Goal: Information Seeking & Learning: Learn about a topic

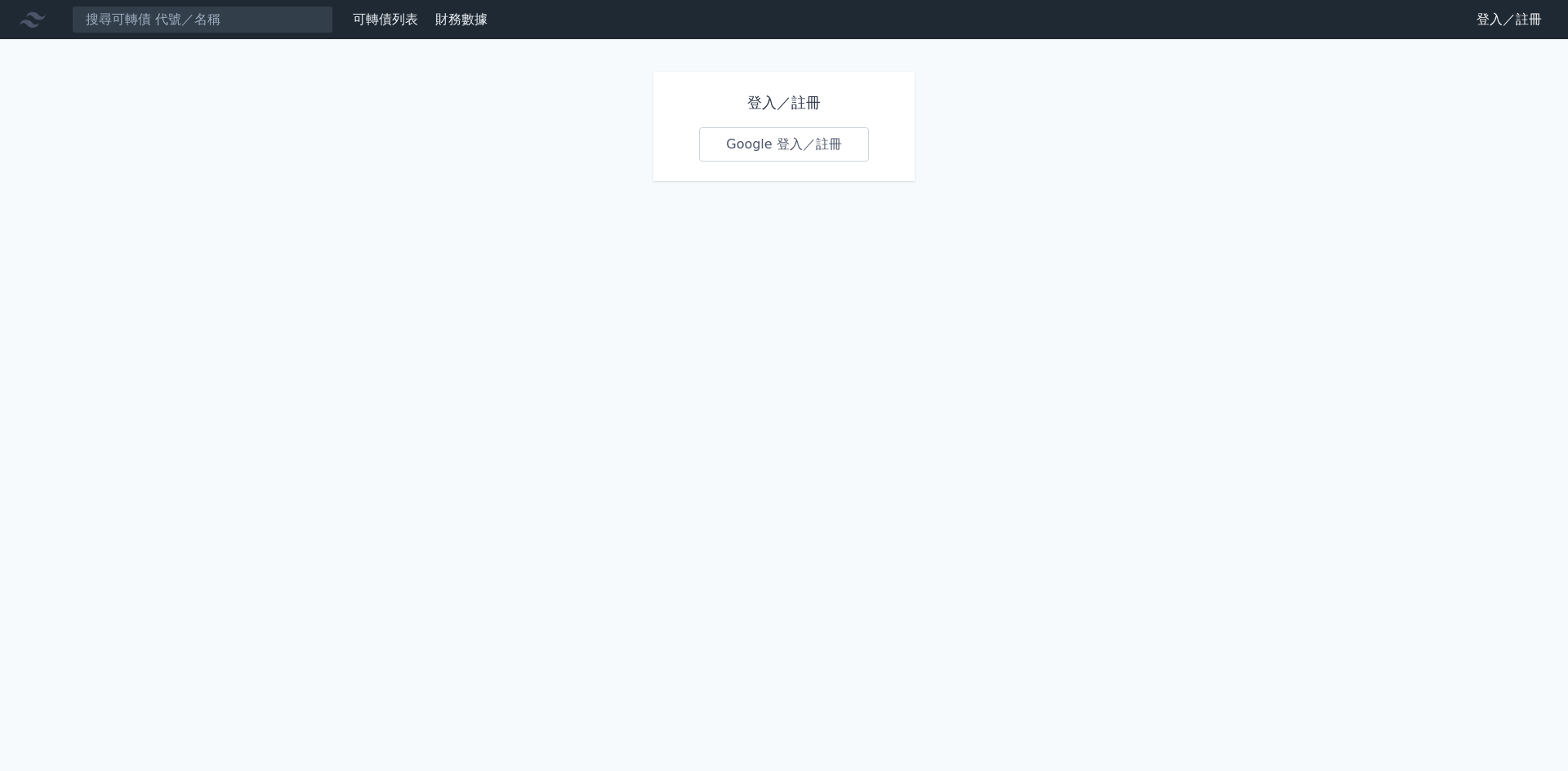
click at [812, 153] on link "Google 登入／註冊" at bounding box center [784, 144] width 170 height 34
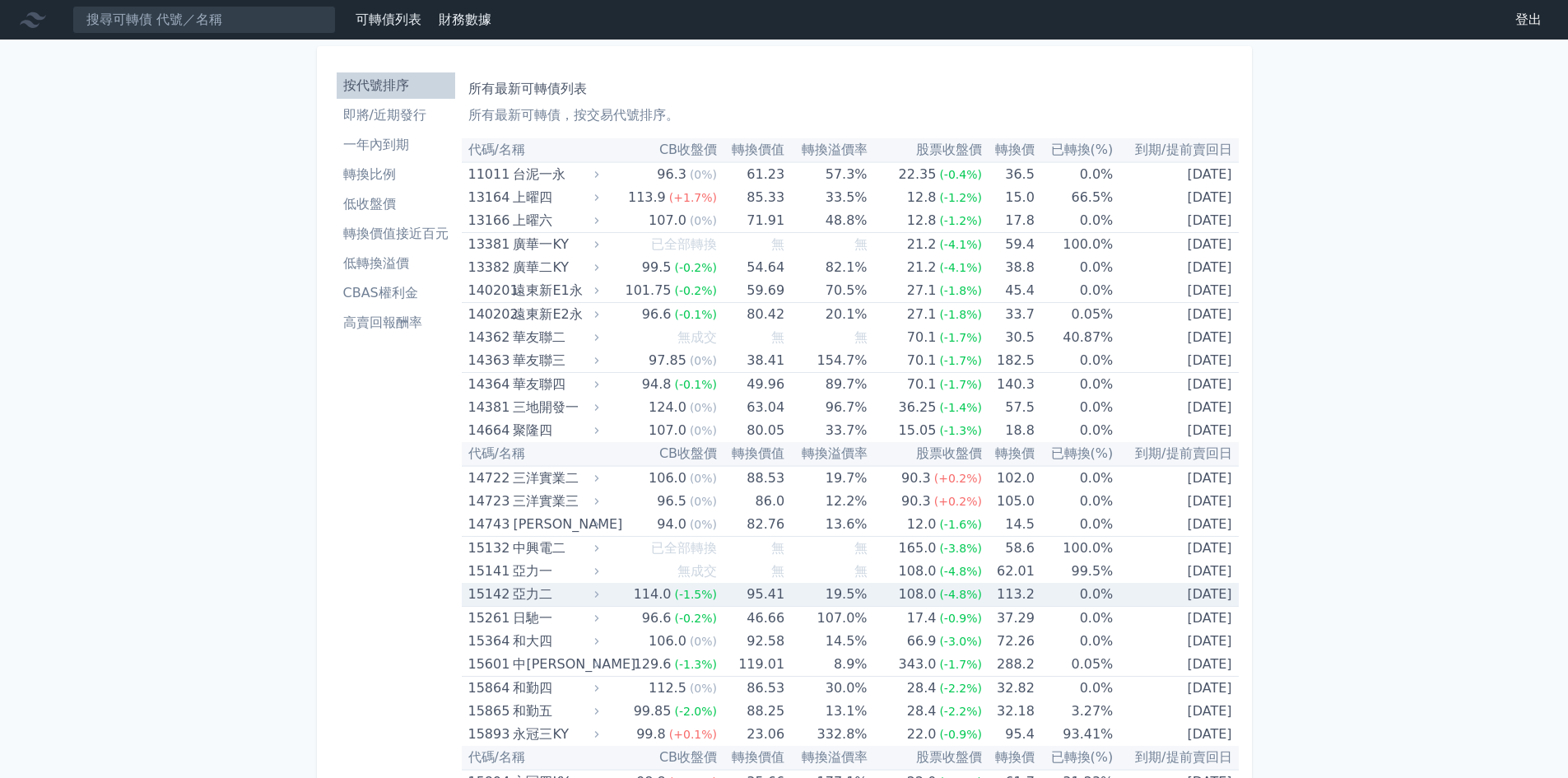
click at [1152, 594] on td "[DATE]" at bounding box center [1175, 595] width 125 height 24
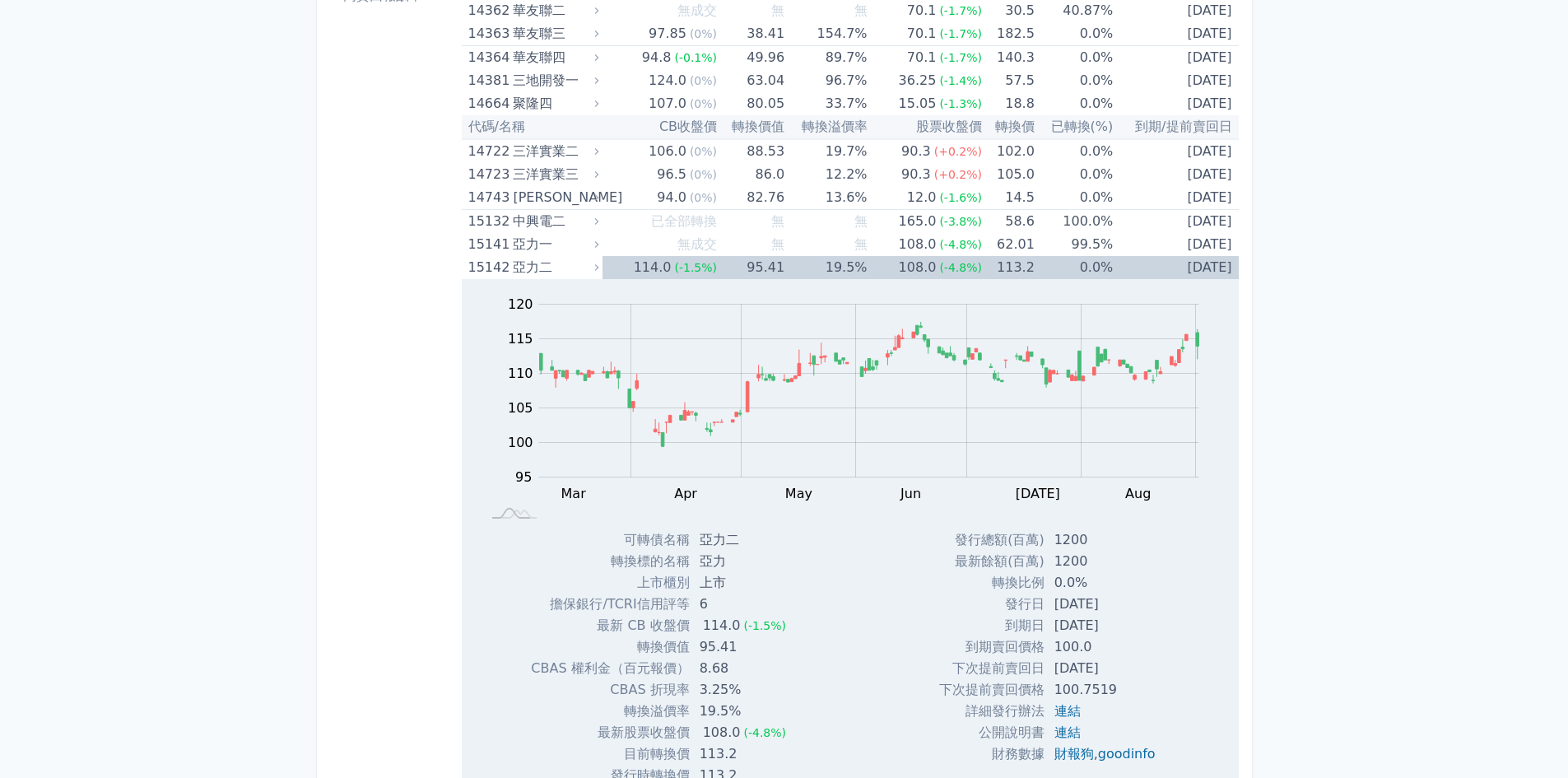
scroll to position [330, 0]
click at [852, 257] on td "19.5%" at bounding box center [826, 265] width 82 height 23
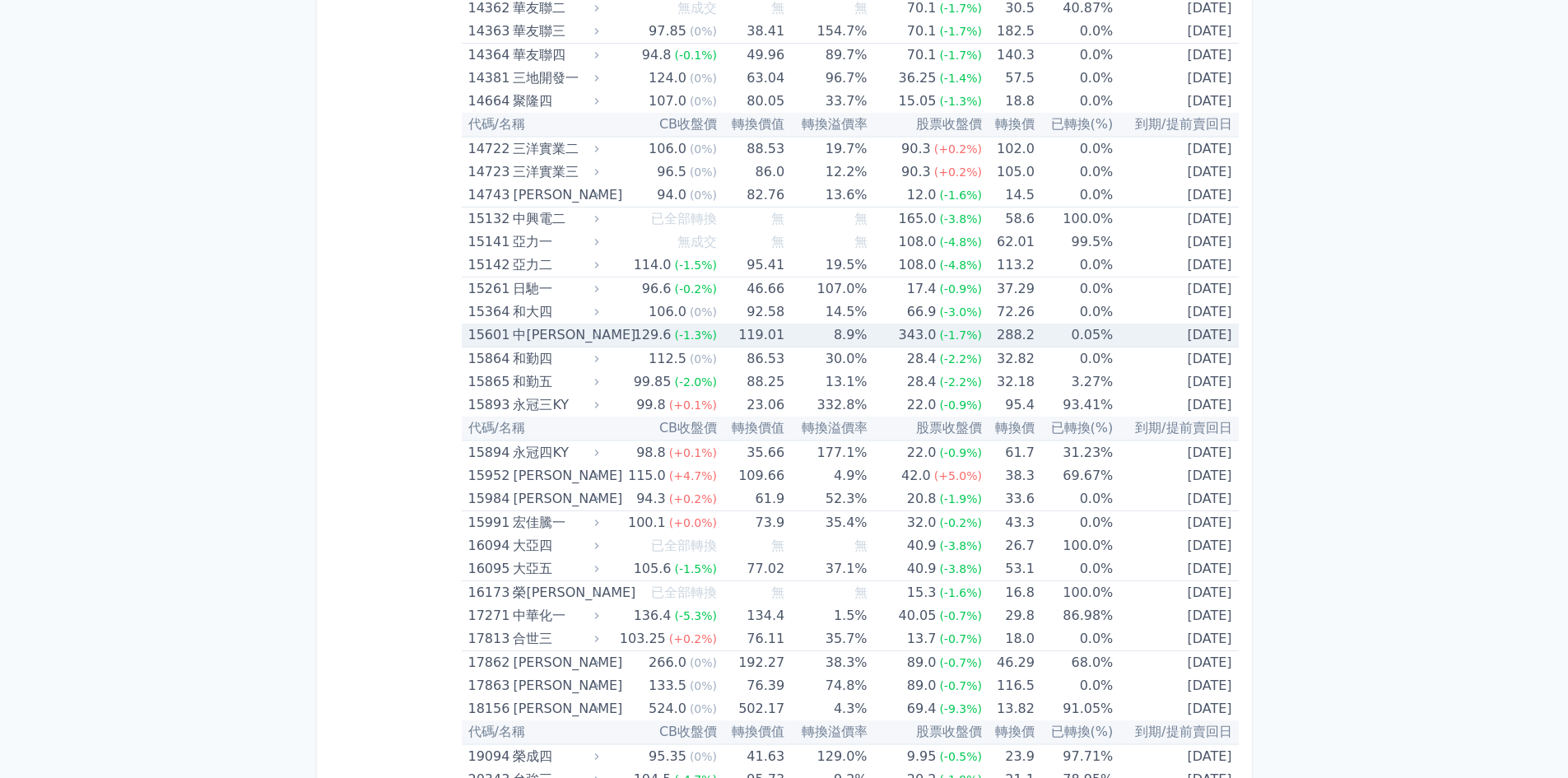
click at [1058, 331] on td "0.05%" at bounding box center [1074, 336] width 78 height 24
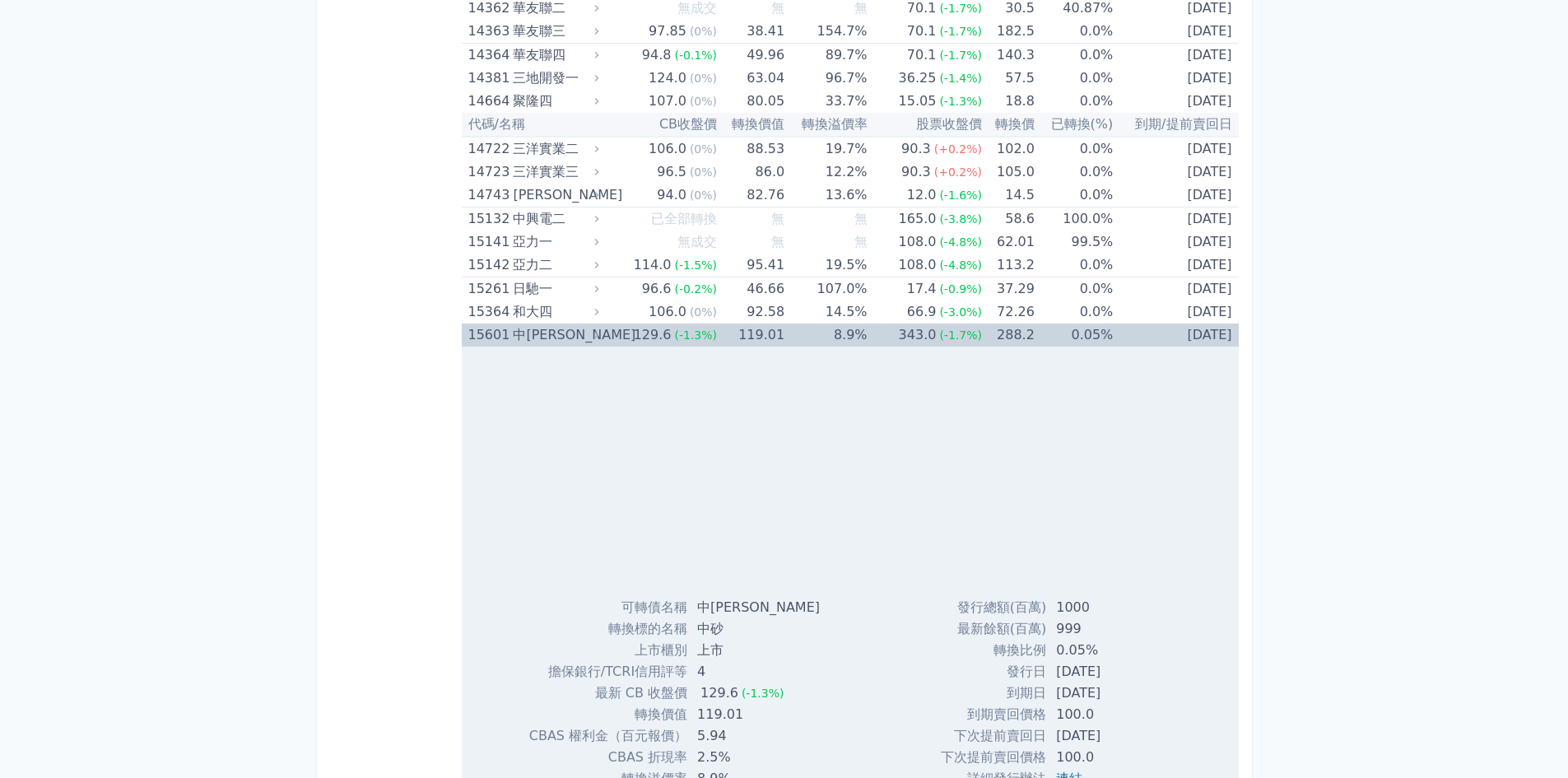
click at [1176, 334] on td "[DATE]" at bounding box center [1175, 335] width 125 height 23
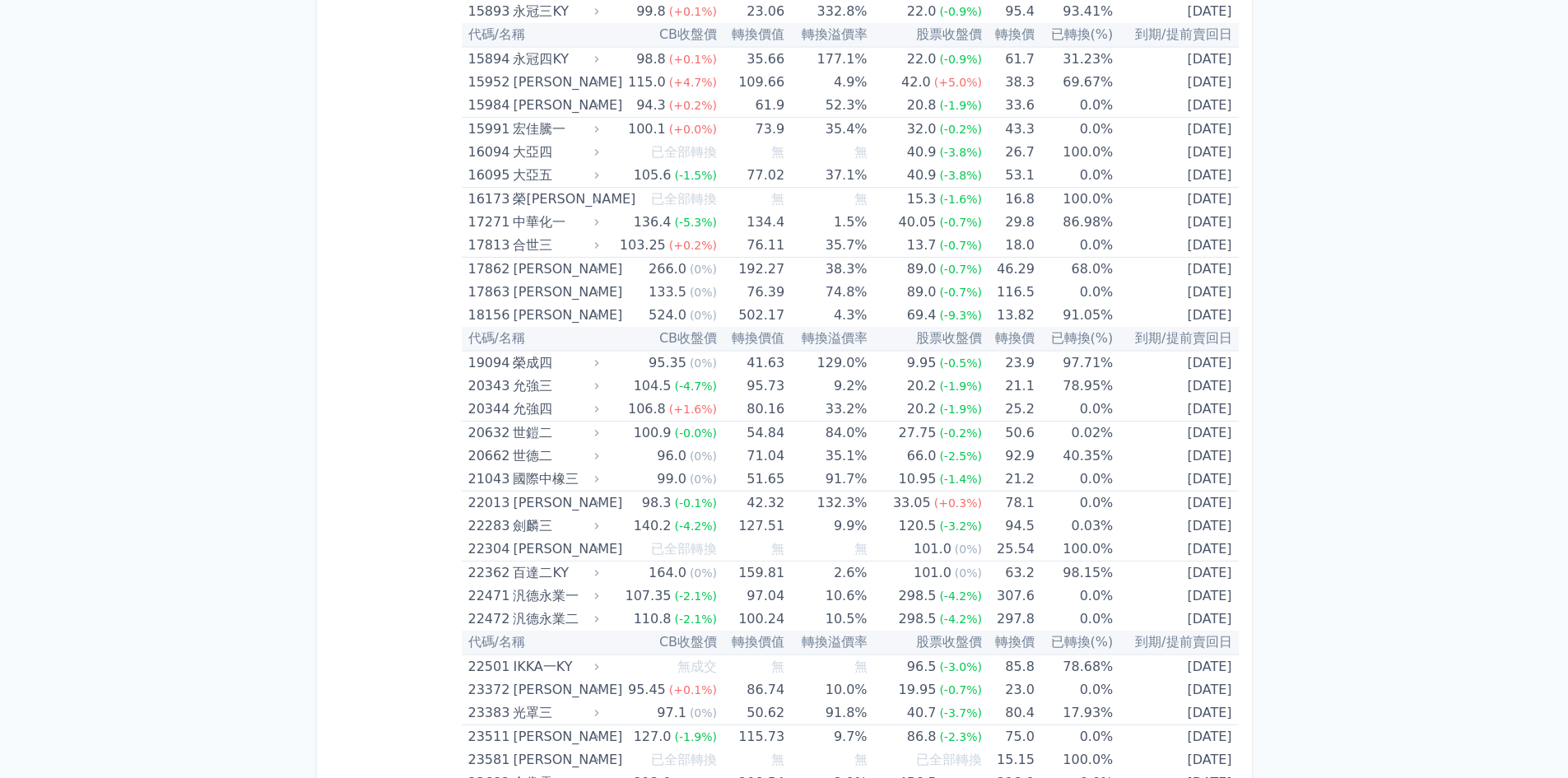
scroll to position [741, 0]
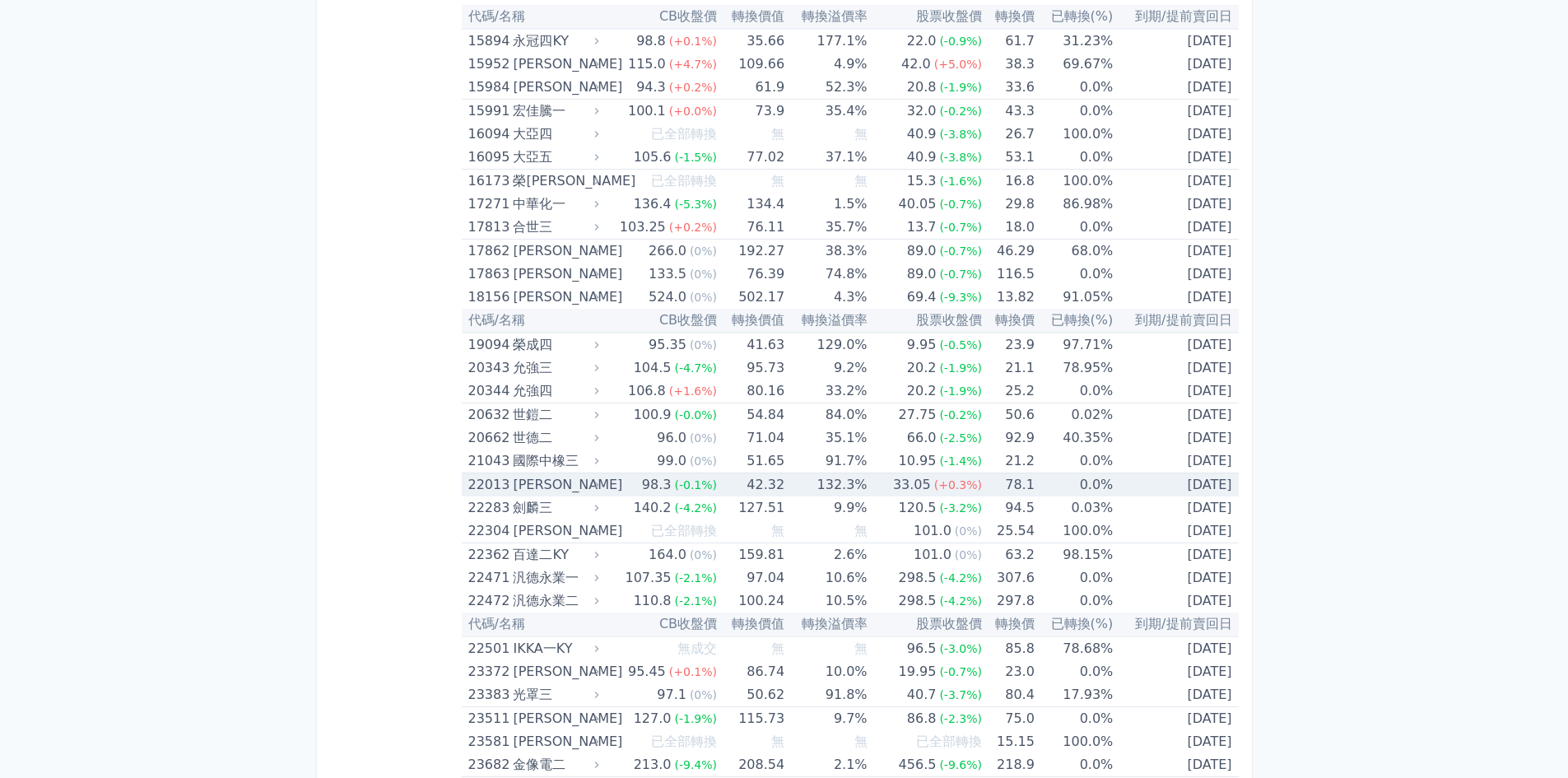
click at [1183, 516] on td "[DATE]" at bounding box center [1175, 507] width 125 height 23
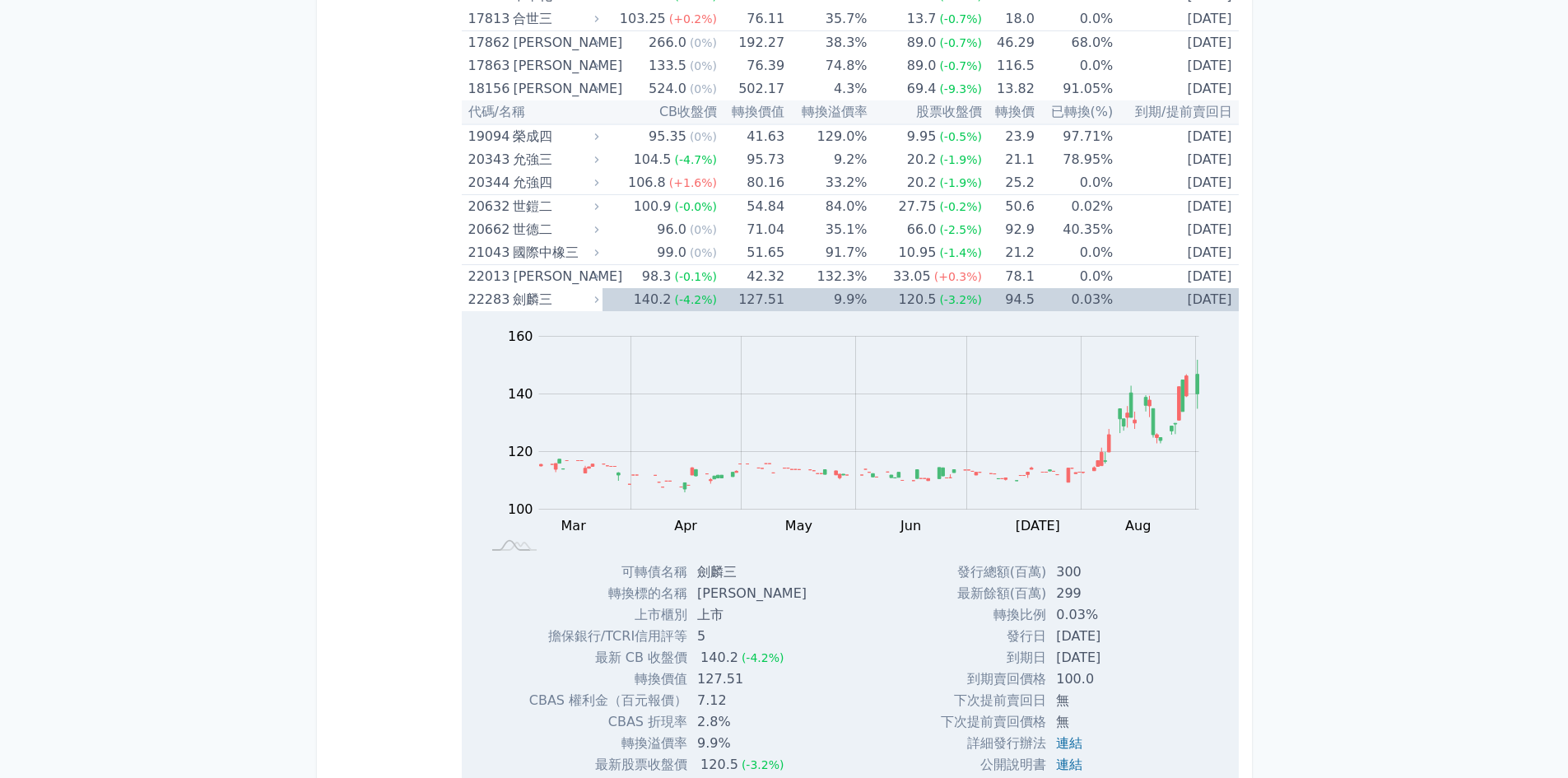
scroll to position [988, 0]
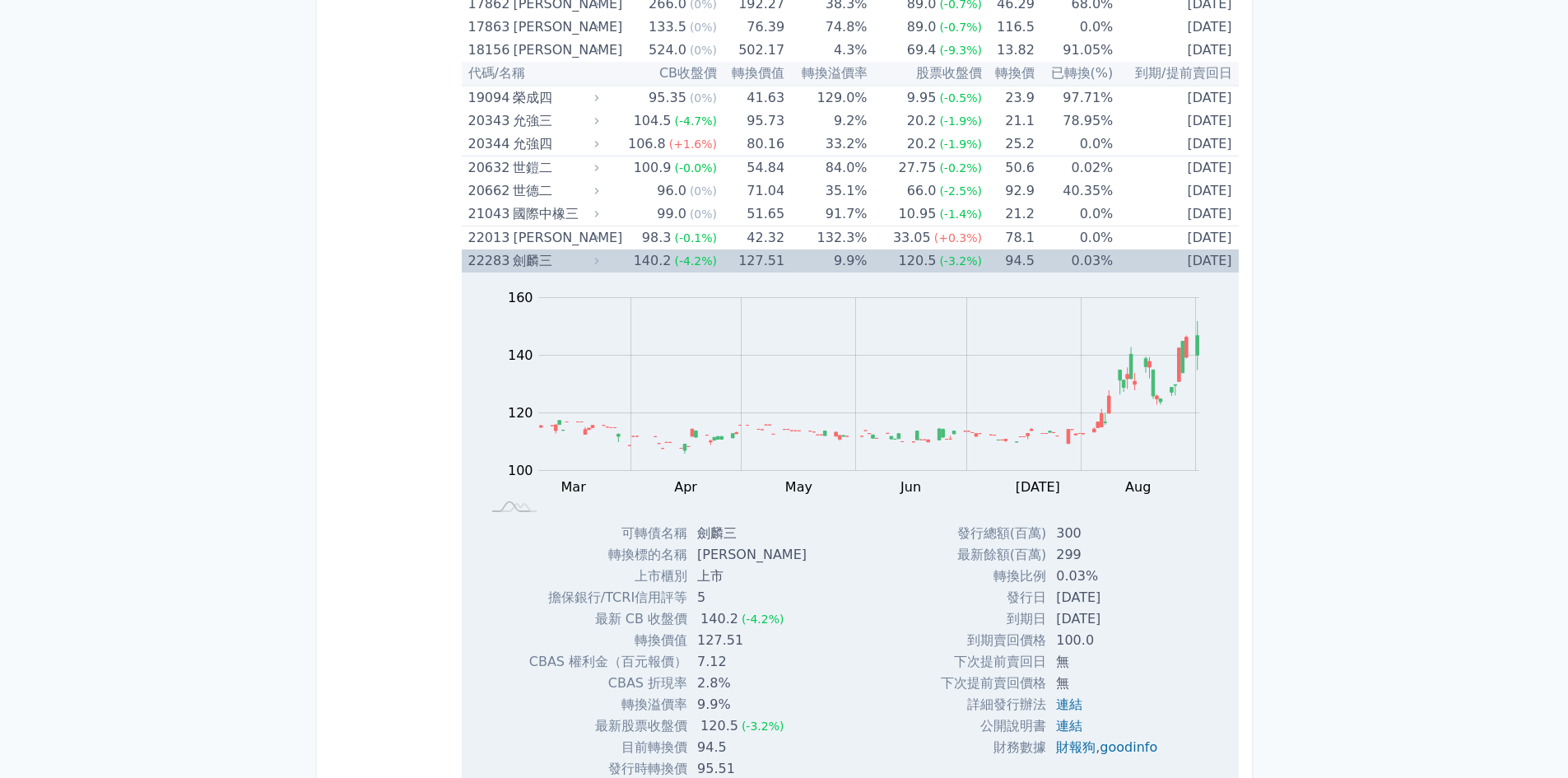
click at [732, 262] on td "127.51" at bounding box center [751, 261] width 67 height 23
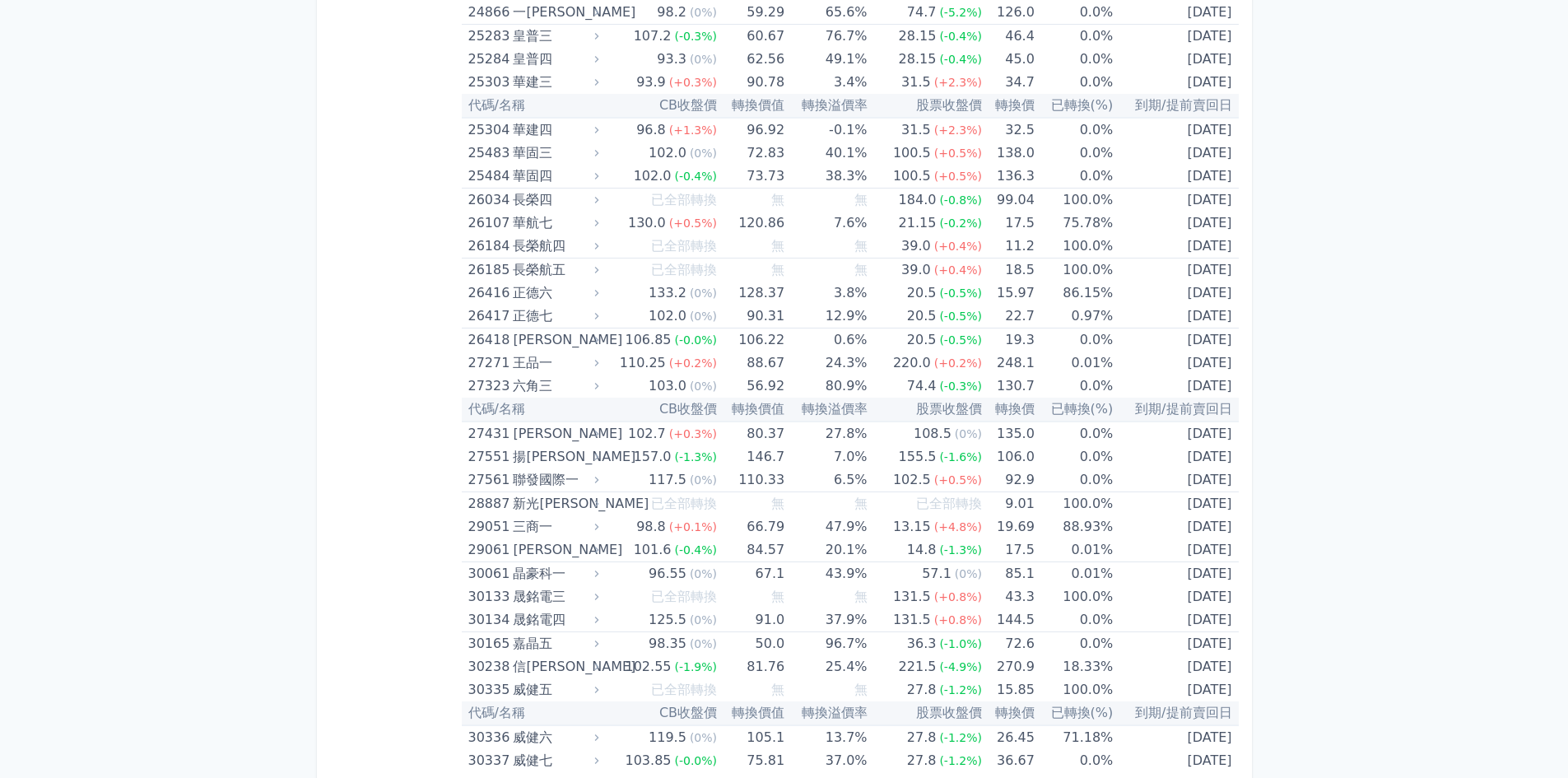
scroll to position [1894, 0]
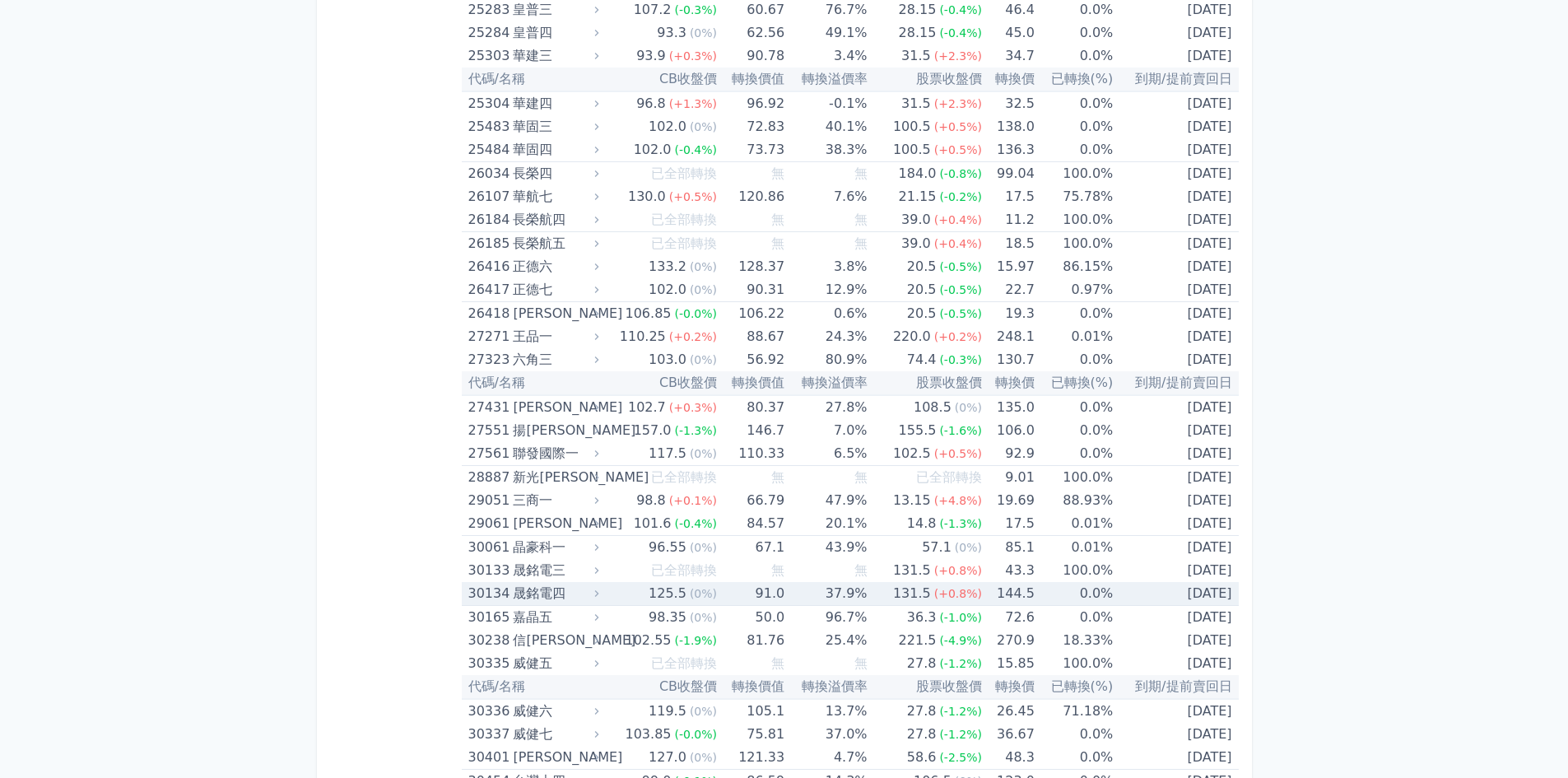
click at [1178, 586] on td "[DATE]" at bounding box center [1175, 594] width 125 height 24
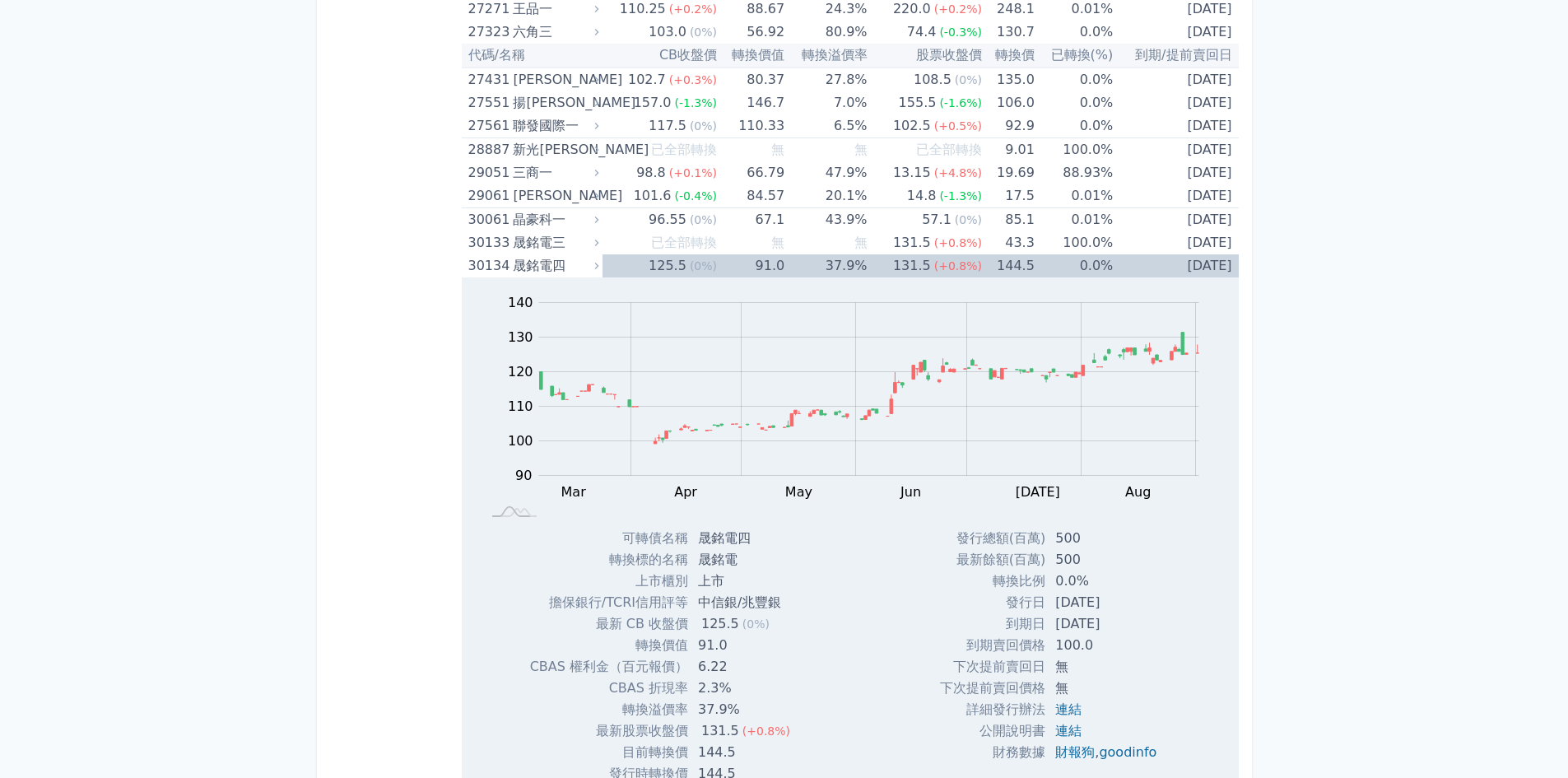
scroll to position [2223, 0]
click at [1010, 271] on td "144.5" at bounding box center [1008, 264] width 53 height 23
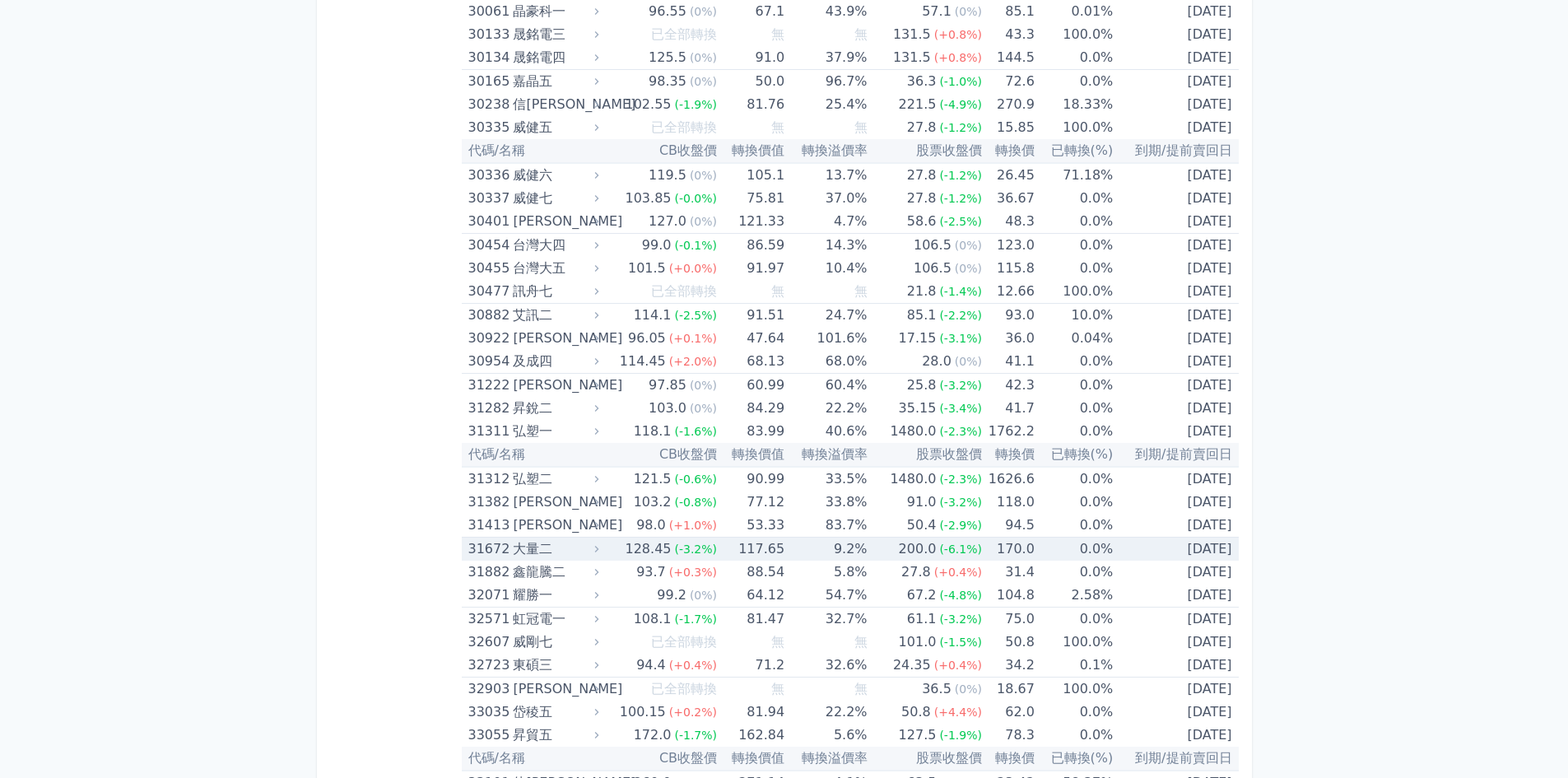
scroll to position [2470, 0]
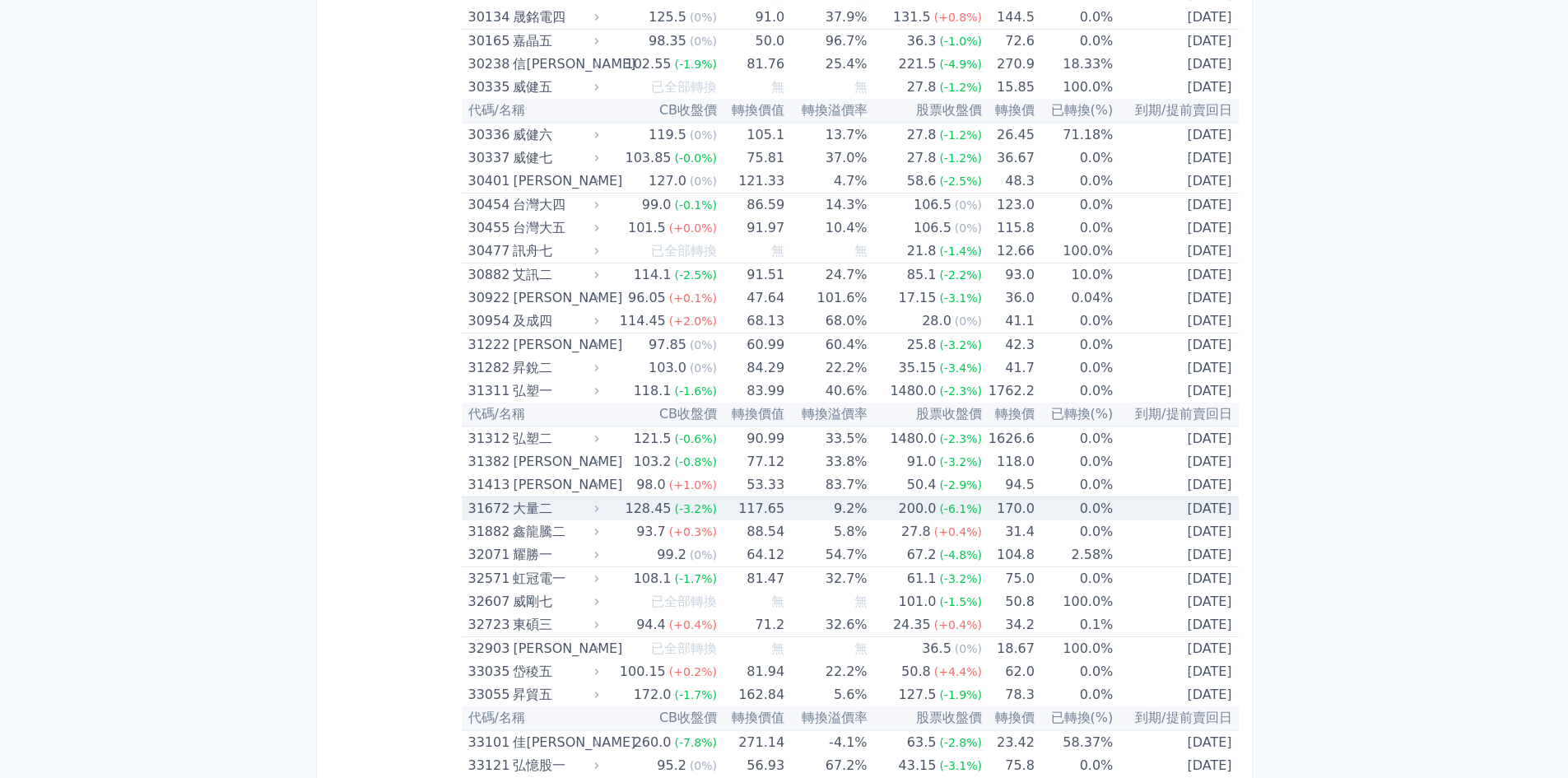
click at [1098, 513] on td "0.0%" at bounding box center [1074, 509] width 78 height 24
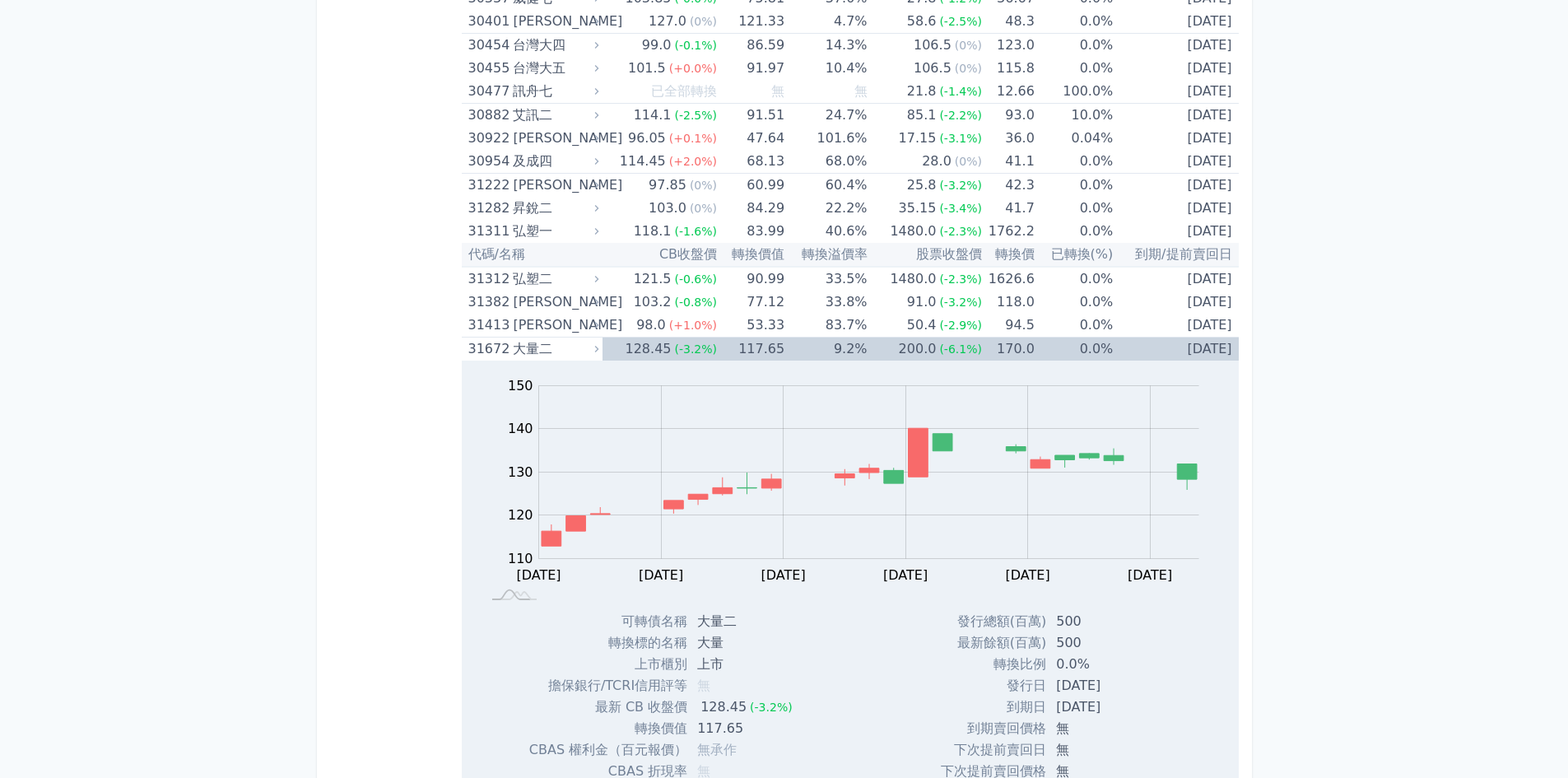
scroll to position [2635, 0]
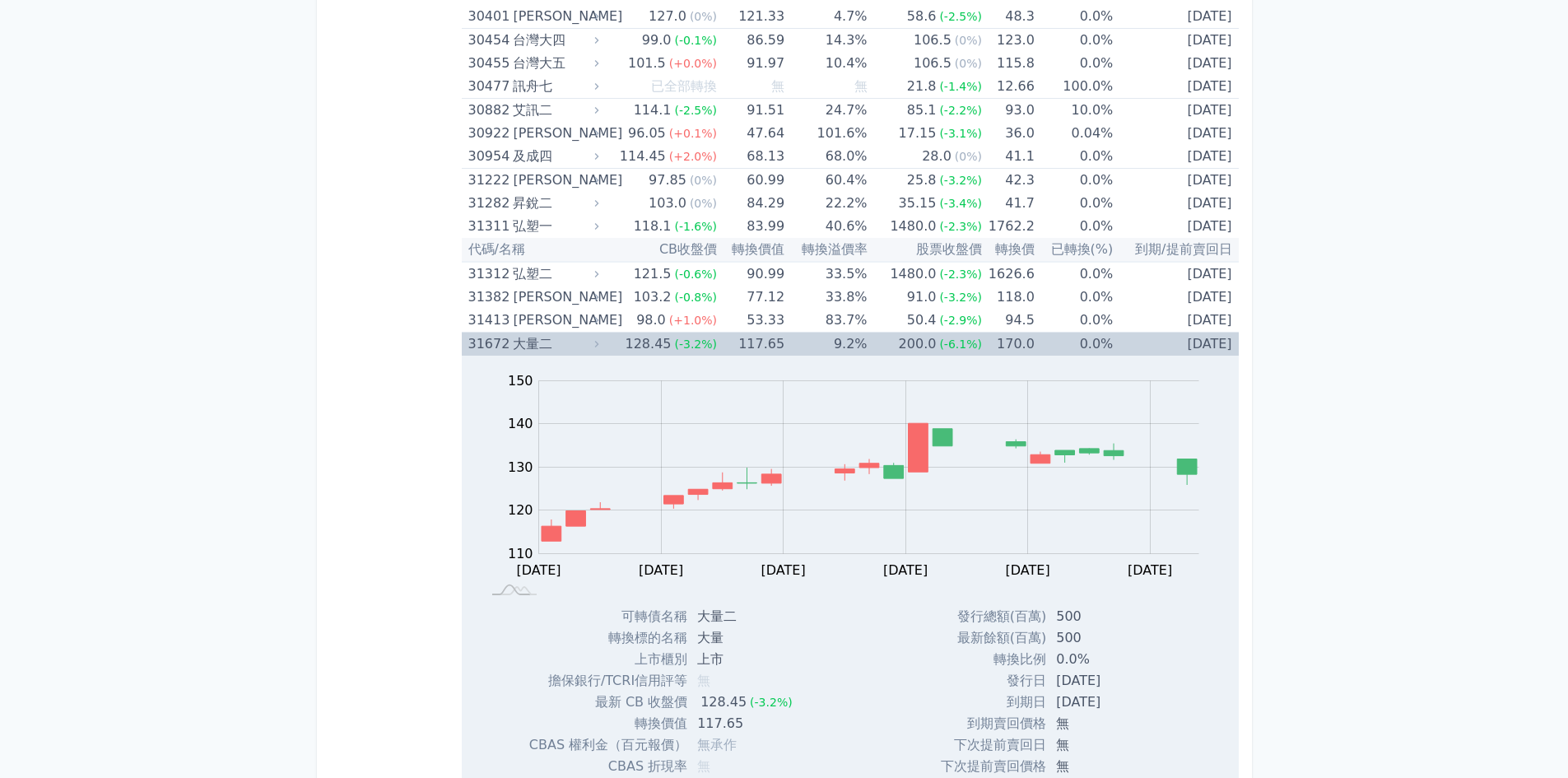
click at [1022, 347] on td "170.0" at bounding box center [1008, 344] width 53 height 24
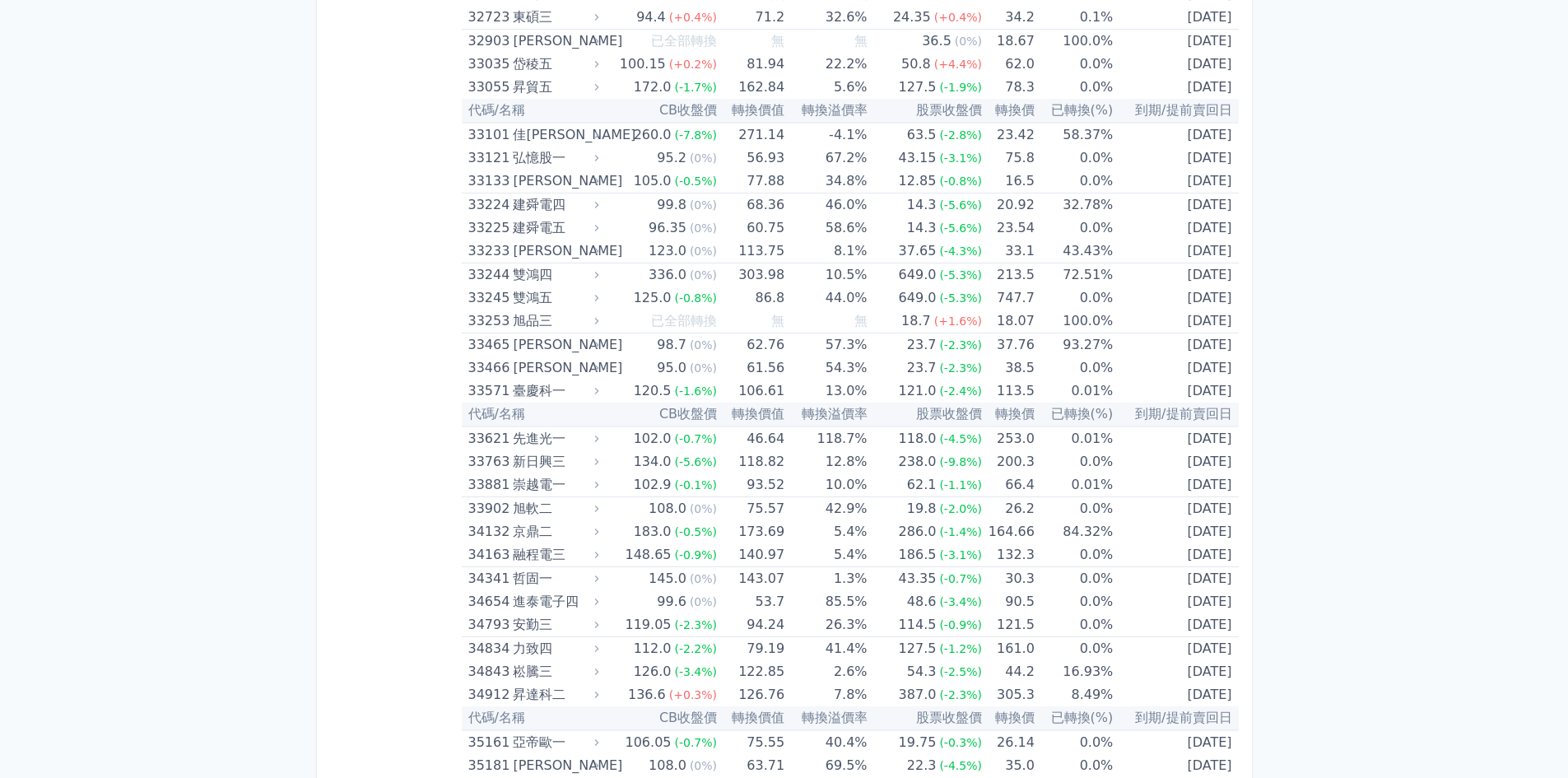
scroll to position [3294, 0]
